Goal: Transaction & Acquisition: Purchase product/service

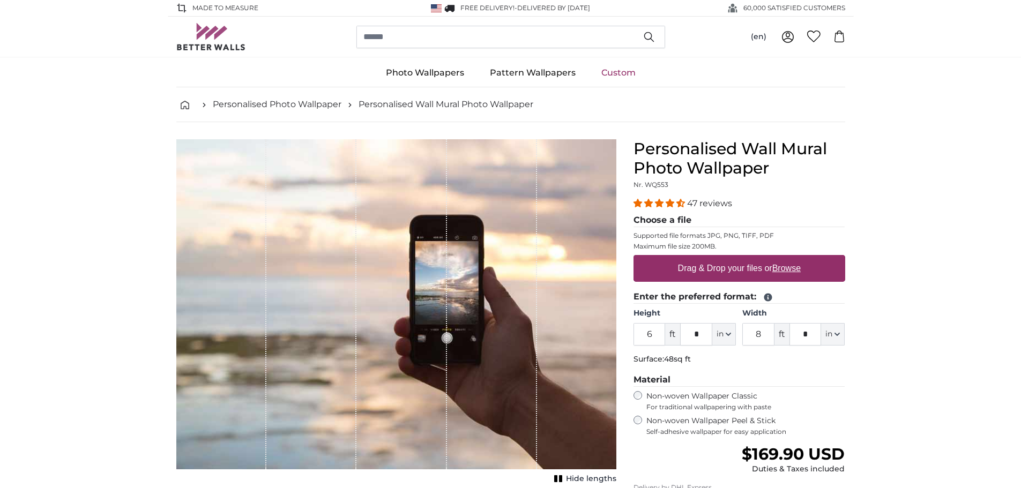
click at [657, 336] on input "6" at bounding box center [650, 334] width 32 height 23
click at [723, 330] on span "in" at bounding box center [720, 334] width 7 height 11
click at [725, 330] on button "in" at bounding box center [724, 334] width 24 height 23
click at [642, 341] on input "6" at bounding box center [650, 334] width 32 height 23
click at [647, 340] on input "6" at bounding box center [650, 334] width 32 height 23
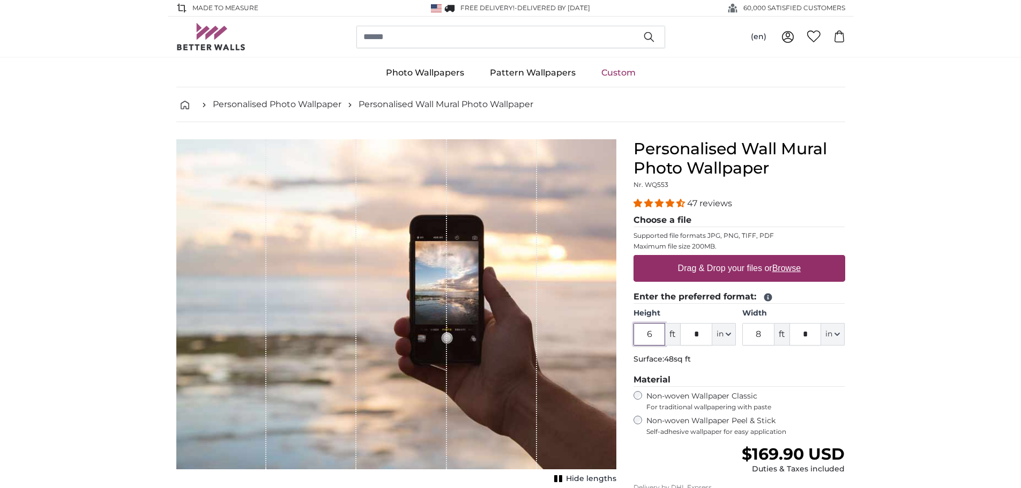
click at [650, 335] on input "6" at bounding box center [650, 334] width 32 height 23
type input "10"
click at [767, 351] on fieldset "Enter the preferred format: Height 10 ft * in Centimeter (cm) Inches (inch) Fee…" at bounding box center [740, 330] width 212 height 79
drag, startPoint x: 764, startPoint y: 332, endPoint x: 746, endPoint y: 333, distance: 18.3
click at [746, 333] on input "8" at bounding box center [758, 334] width 32 height 23
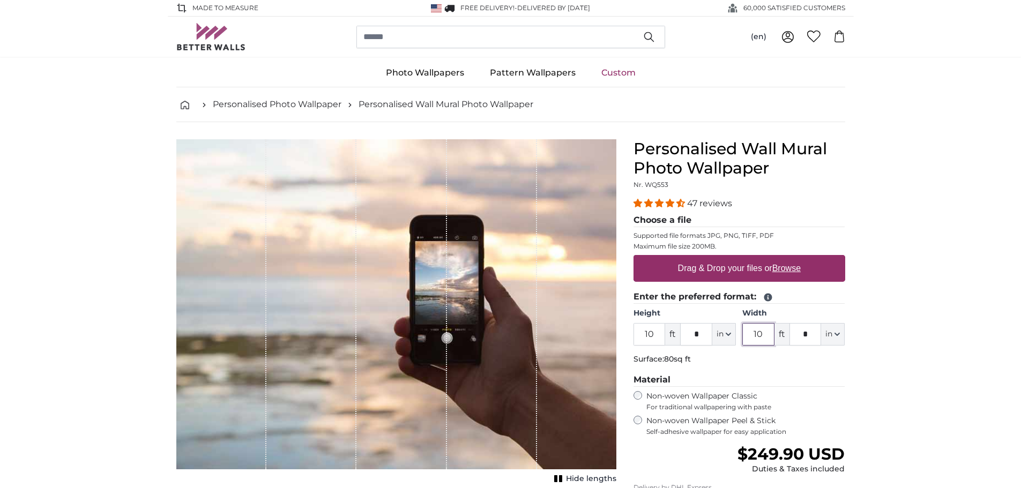
type input "10"
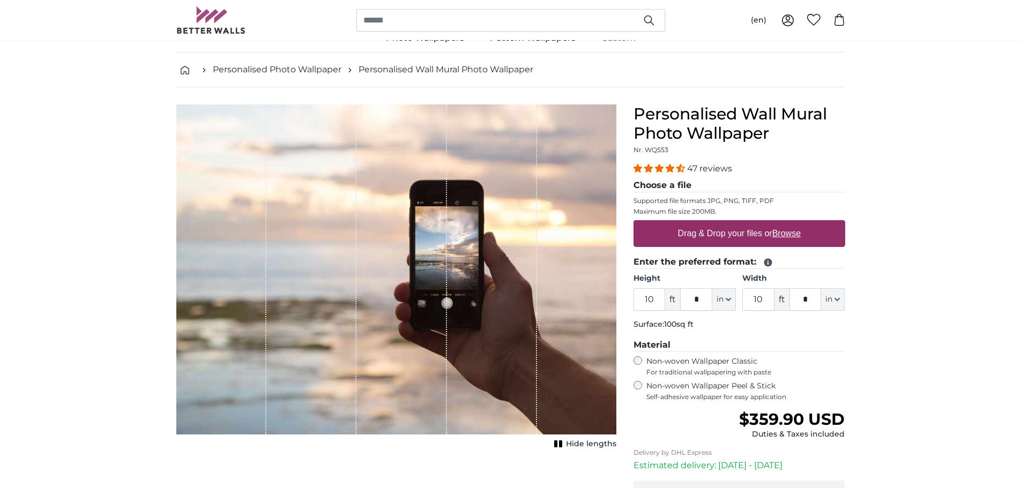
scroll to position [54, 0]
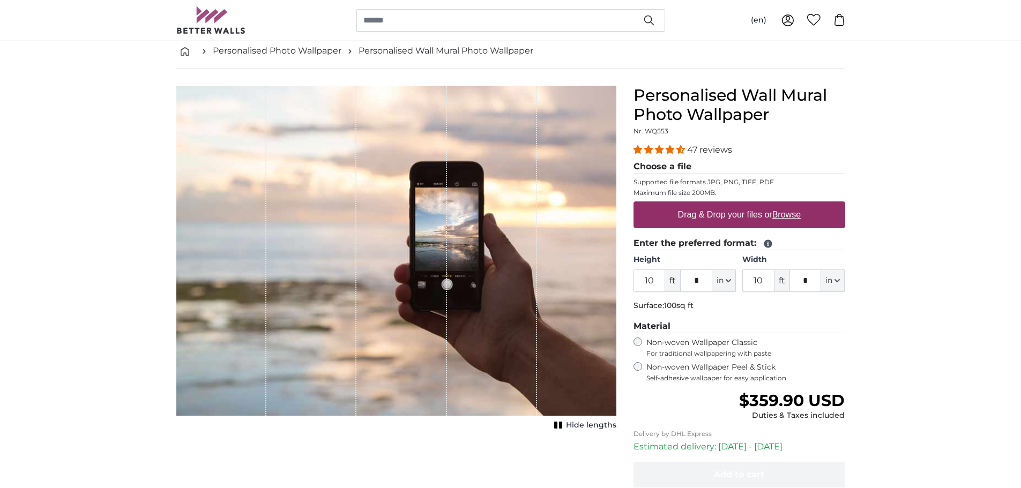
click at [716, 214] on label "Drag & Drop your files or Browse" at bounding box center [738, 214] width 131 height 21
click at [716, 205] on input "Drag & Drop your files or Browse" at bounding box center [740, 203] width 212 height 3
type input "**********"
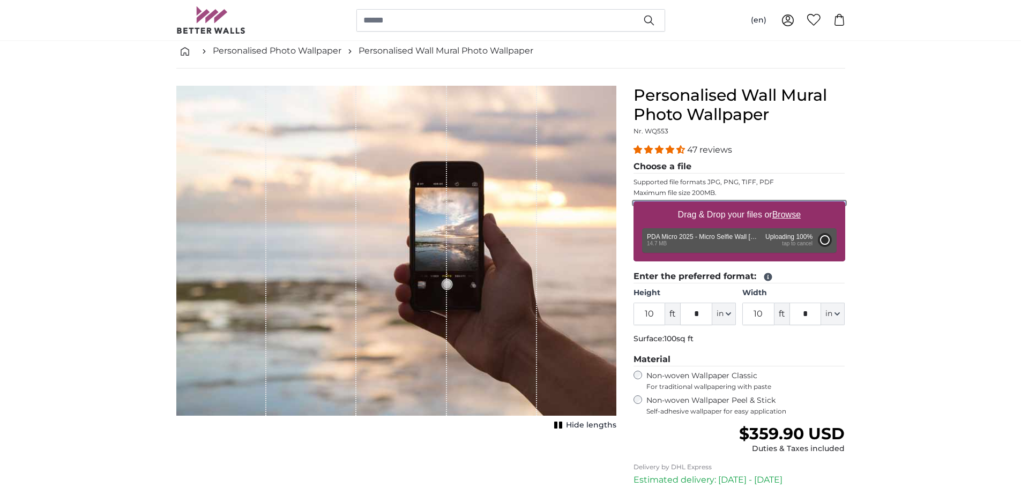
type input "6"
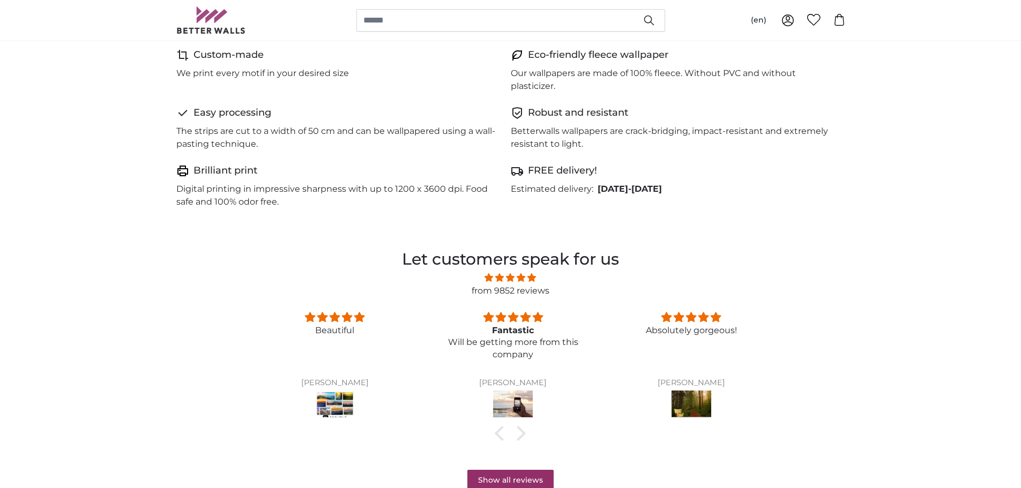
scroll to position [697, 0]
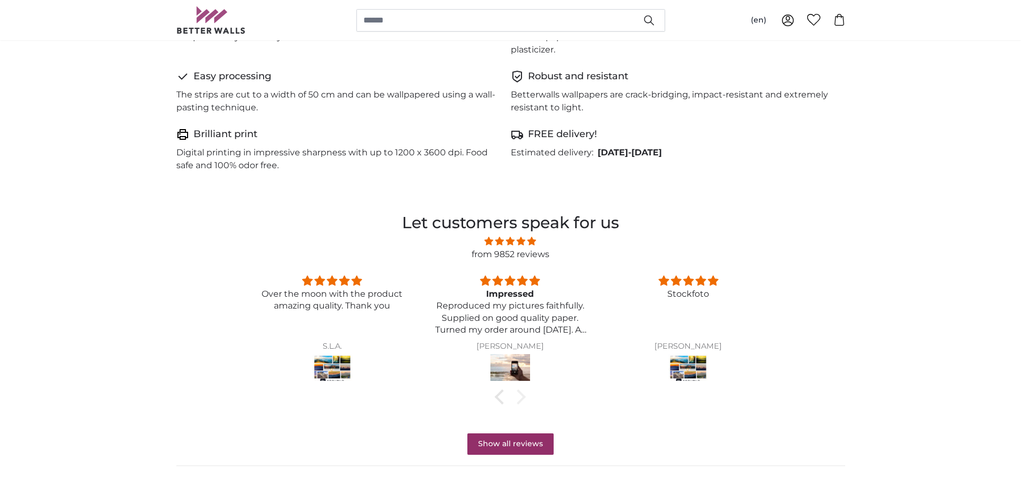
click at [525, 397] on div at bounding box center [518, 397] width 15 height 15
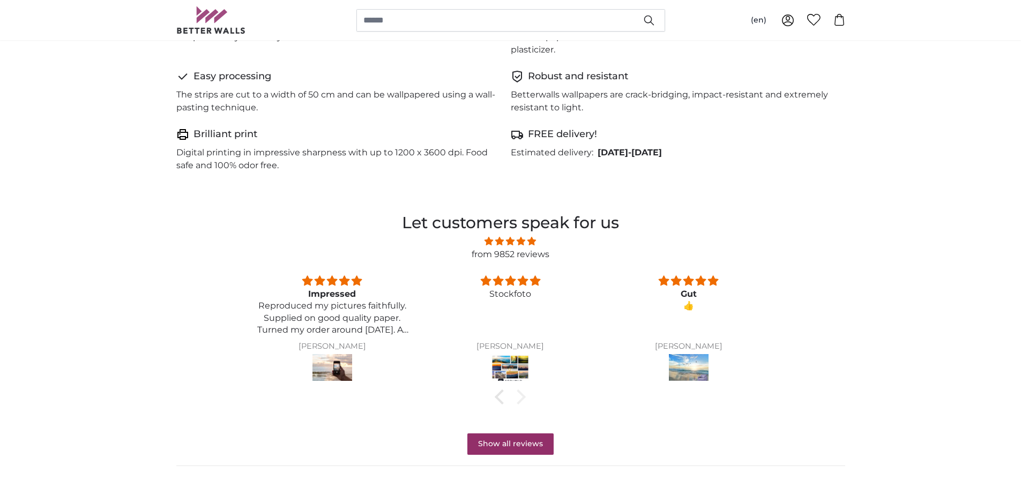
click at [524, 397] on div at bounding box center [518, 397] width 15 height 15
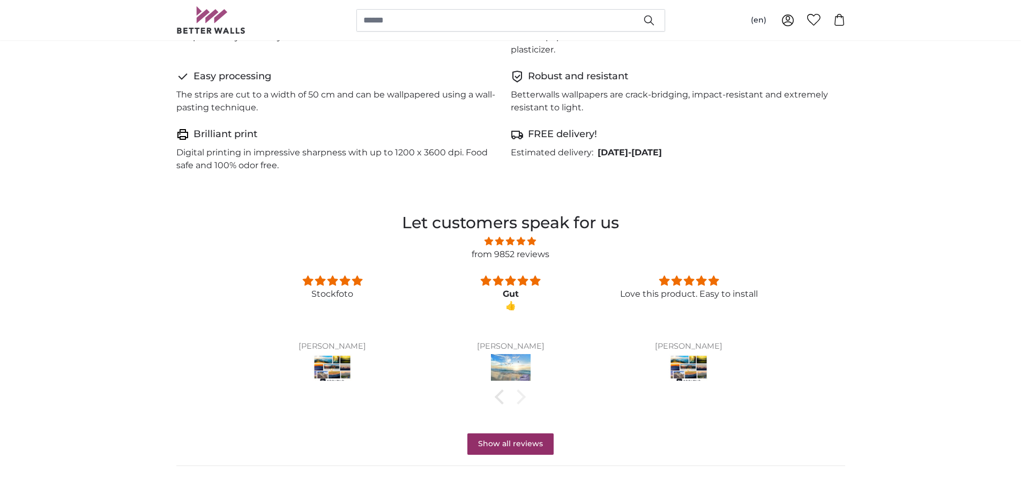
click at [524, 397] on div at bounding box center [518, 397] width 15 height 15
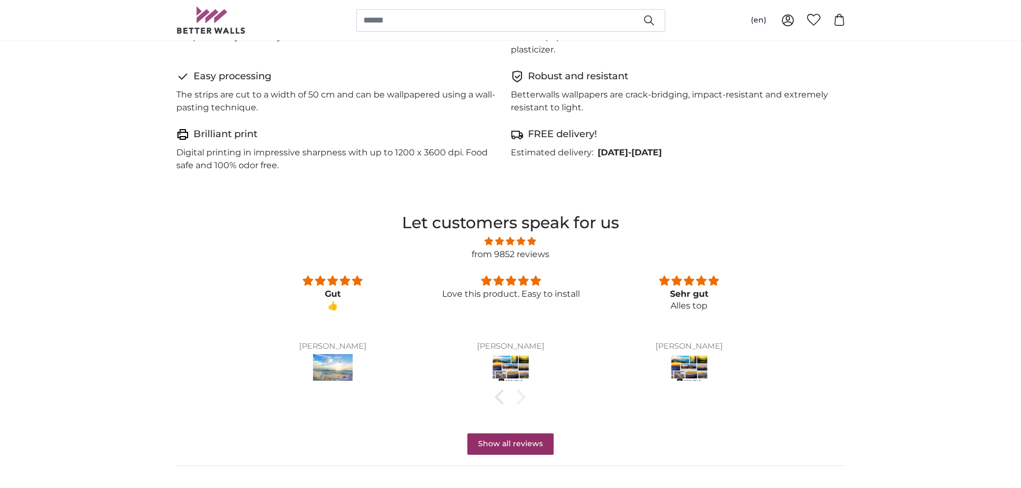
click at [524, 397] on div at bounding box center [518, 397] width 15 height 15
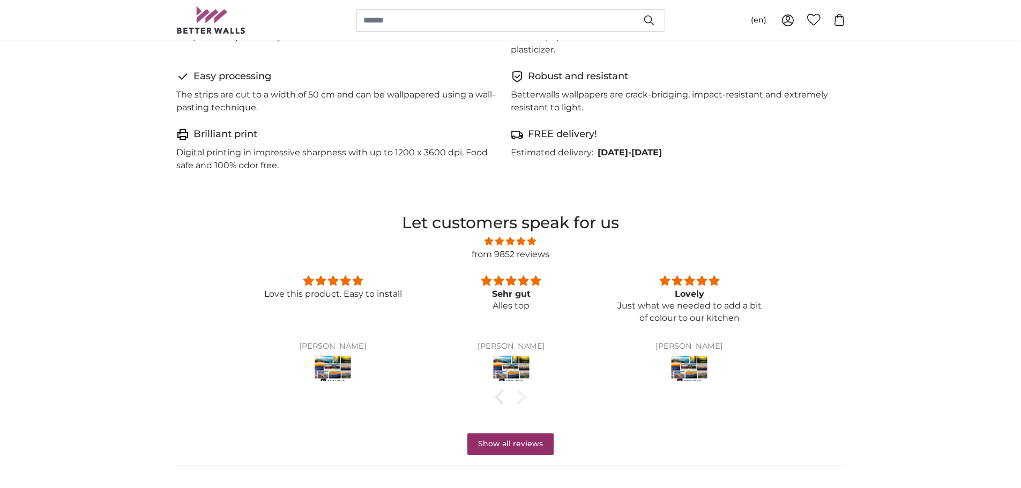
click at [524, 397] on div at bounding box center [518, 397] width 15 height 15
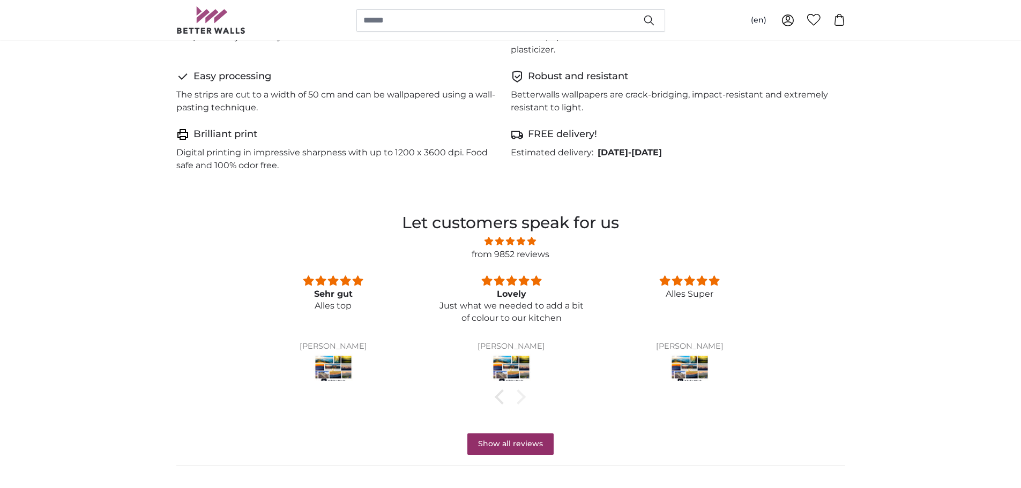
click at [524, 397] on div at bounding box center [518, 397] width 15 height 15
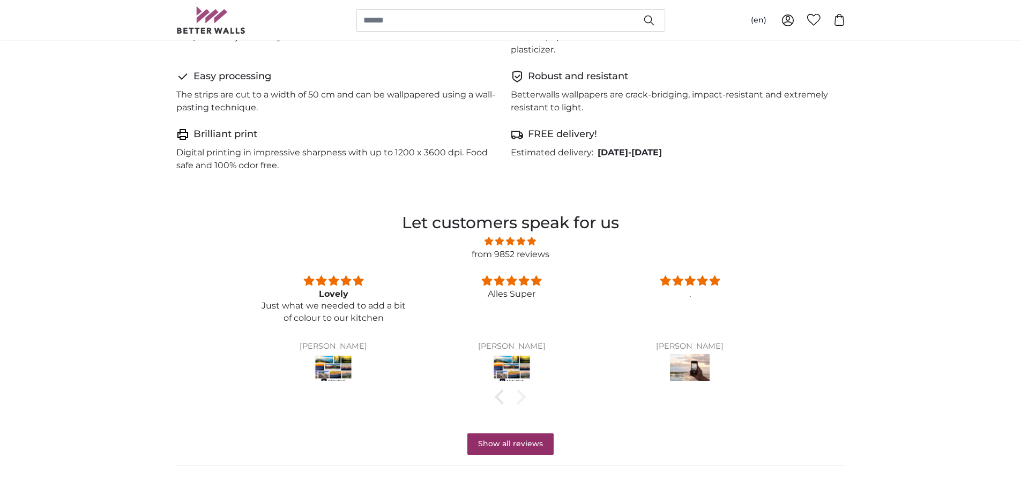
click at [524, 397] on div at bounding box center [518, 397] width 15 height 15
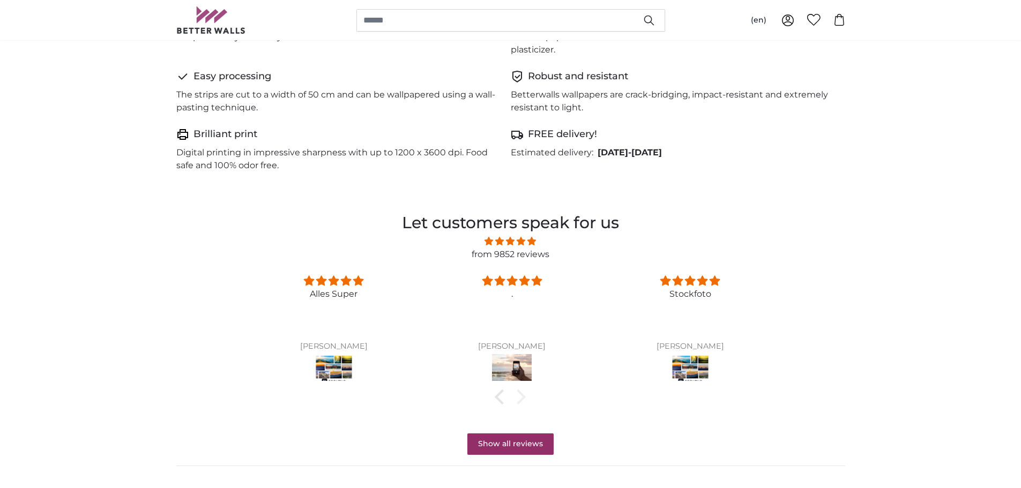
click at [524, 397] on div at bounding box center [518, 397] width 15 height 15
